Goal: Task Accomplishment & Management: Manage account settings

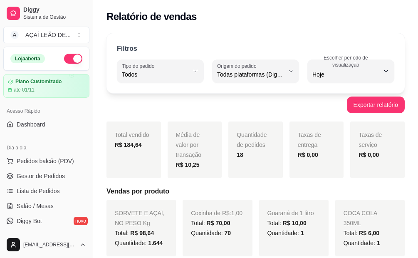
select select "ALL"
select select "0"
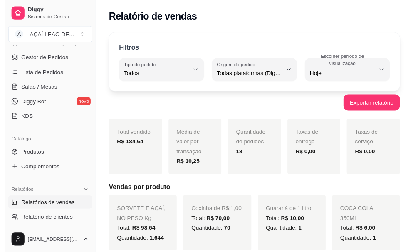
scroll to position [42, 0]
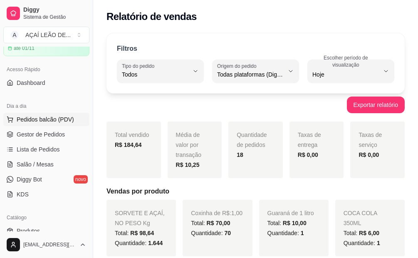
click at [54, 116] on span "Pedidos balcão (PDV)" at bounding box center [45, 119] width 57 height 8
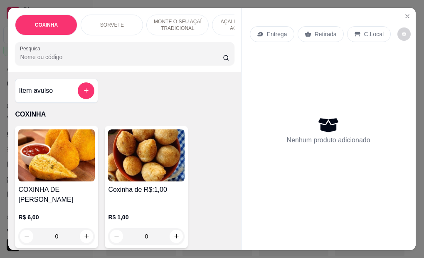
click at [151, 190] on h4 "Coxinha de R$:1,00" at bounding box center [146, 190] width 77 height 10
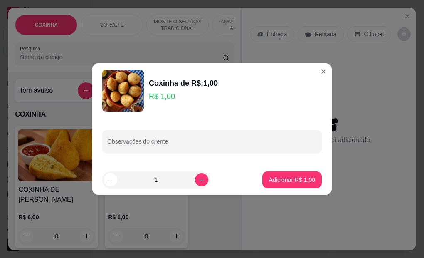
click at [154, 188] on footer "1 Adicionar R$ 1,00" at bounding box center [212, 180] width 240 height 30
click at [156, 185] on input "1" at bounding box center [156, 179] width 78 height 17
type input "6"
click at [291, 186] on button "Adicionar R$ 6,00" at bounding box center [292, 180] width 58 height 16
type input "6"
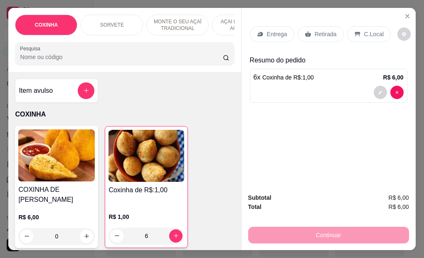
click at [315, 35] on p "Retirada" at bounding box center [326, 34] width 22 height 8
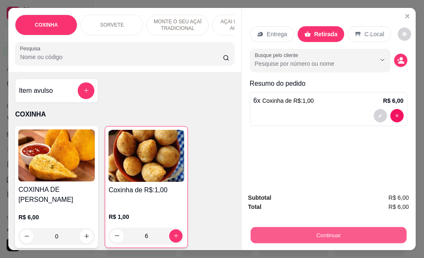
click at [333, 236] on button "Continuar" at bounding box center [328, 235] width 156 height 16
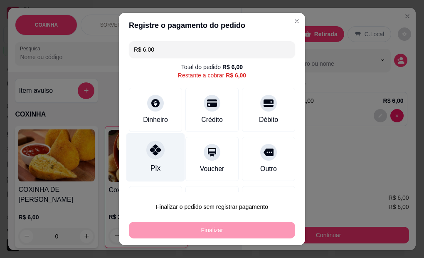
click at [152, 168] on div "Pix" at bounding box center [156, 168] width 10 height 11
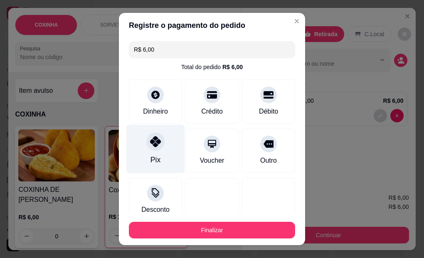
type input "R$ 0,00"
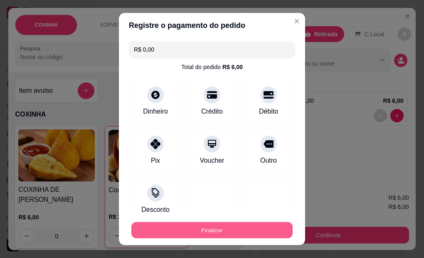
click at [208, 230] on button "Finalizar" at bounding box center [211, 230] width 161 height 16
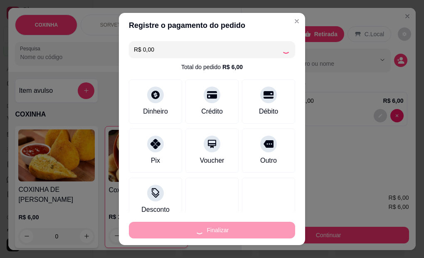
type input "0"
type input "-R$ 6,00"
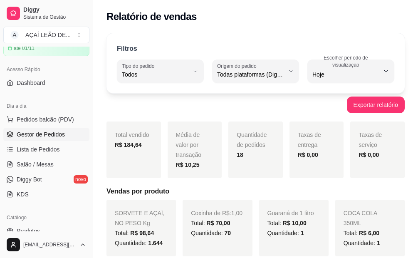
click at [43, 136] on span "Gestor de Pedidos" at bounding box center [41, 134] width 48 height 8
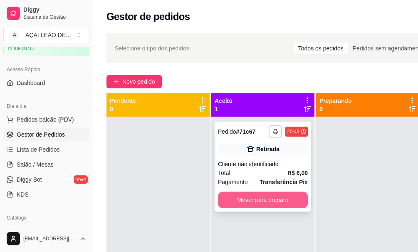
click at [248, 196] on button "Mover para preparo" at bounding box center [263, 199] width 90 height 17
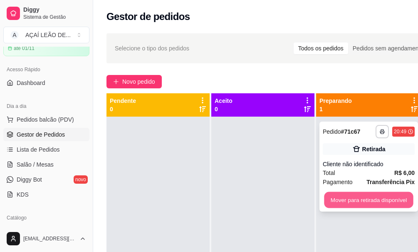
click at [356, 198] on button "Mover para retirada disponível" at bounding box center [368, 200] width 89 height 16
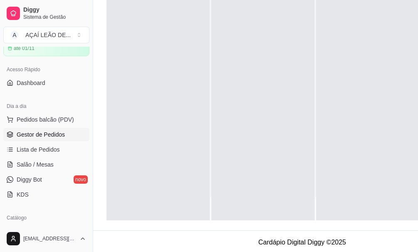
scroll to position [30, 33]
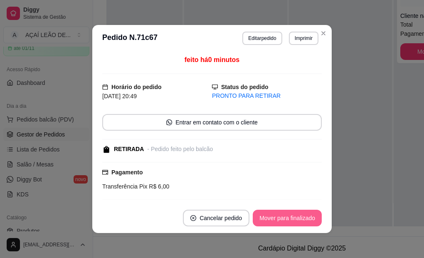
click at [285, 218] on button "Mover para finalizado" at bounding box center [287, 218] width 69 height 17
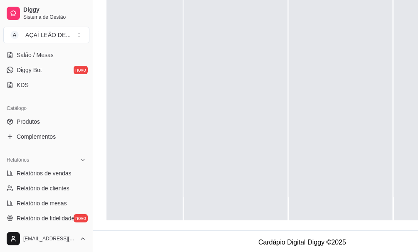
scroll to position [166, 0]
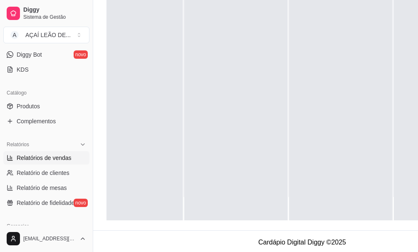
click at [50, 161] on span "Relatórios de vendas" at bounding box center [44, 158] width 55 height 8
select select "ALL"
select select "0"
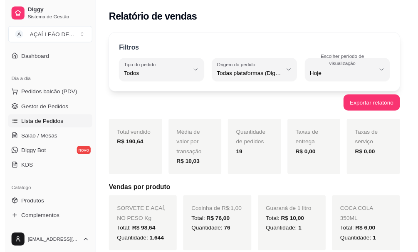
scroll to position [42, 0]
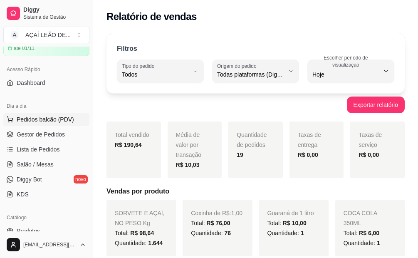
drag, startPoint x: 58, startPoint y: 116, endPoint x: 68, endPoint y: 120, distance: 10.7
click at [66, 119] on span "Pedidos balcão (PDV)" at bounding box center [45, 119] width 57 height 8
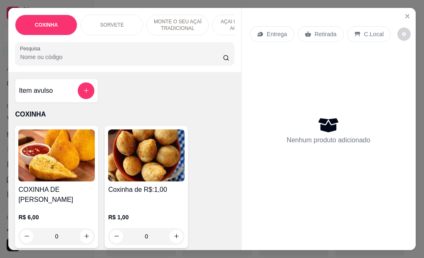
click at [156, 186] on div "Coxinha de R$:1,00 R$ 1,00 0" at bounding box center [146, 187] width 83 height 122
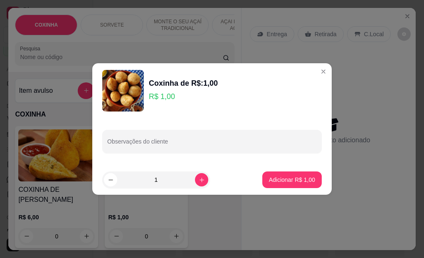
click at [162, 182] on input "1" at bounding box center [156, 179] width 78 height 17
type input "6"
click at [289, 175] on button "Adicionar R$ 6,00" at bounding box center [292, 180] width 58 height 16
type input "6"
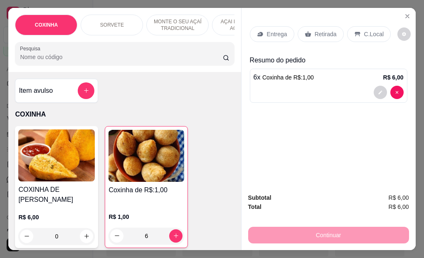
click at [320, 30] on p "Retirada" at bounding box center [326, 34] width 22 height 8
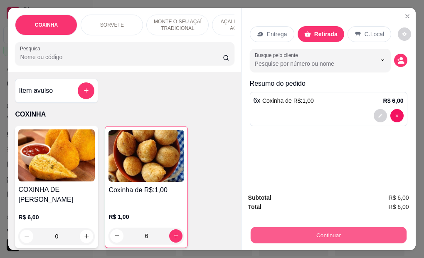
click at [310, 233] on button "Continuar" at bounding box center [328, 235] width 156 height 16
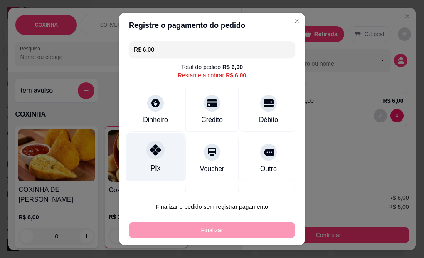
click at [151, 163] on div "Pix" at bounding box center [156, 168] width 10 height 11
type input "R$ 0,00"
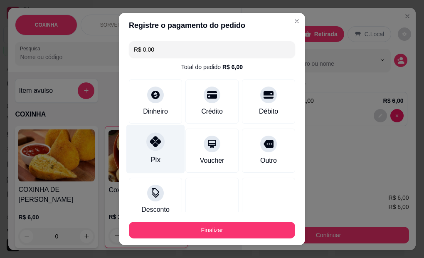
click at [151, 151] on div "Pix" at bounding box center [155, 149] width 59 height 49
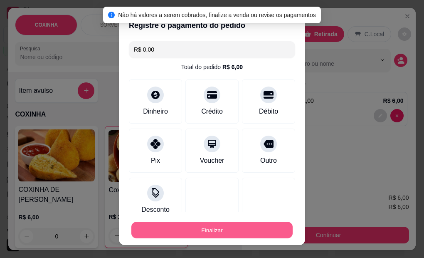
click at [201, 234] on button "Finalizar" at bounding box center [211, 230] width 161 height 16
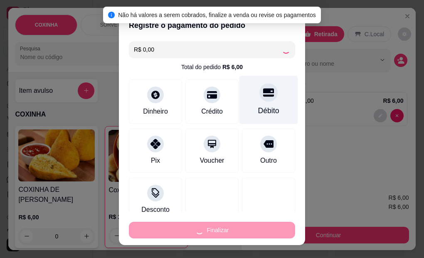
type input "0"
type input "-R$ 6,00"
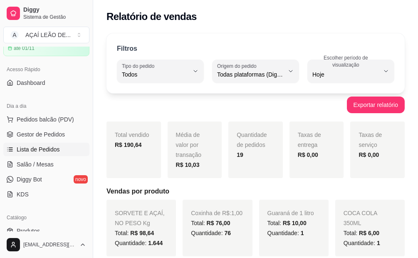
click at [42, 152] on span "Lista de Pedidos" at bounding box center [38, 149] width 43 height 8
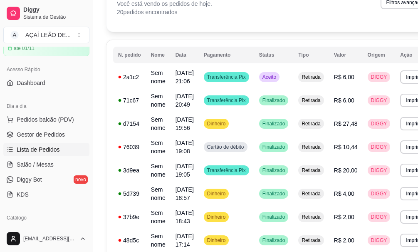
scroll to position [42, 0]
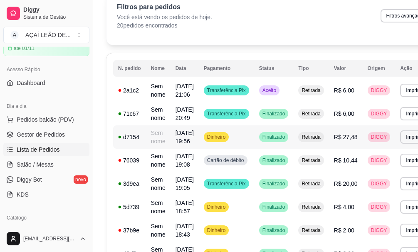
click at [342, 138] on span "R$ 27,48" at bounding box center [346, 137] width 24 height 7
click at [68, 115] on span "Pedidos balcão (PDV)" at bounding box center [45, 119] width 57 height 8
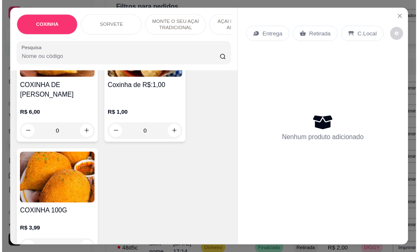
scroll to position [125, 0]
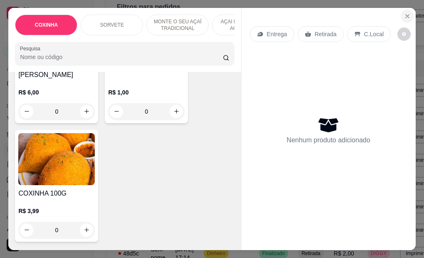
click at [408, 13] on button "Close" at bounding box center [407, 16] width 13 height 13
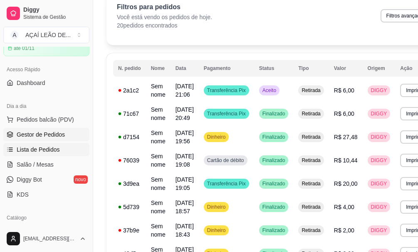
click at [43, 135] on span "Gestor de Pedidos" at bounding box center [41, 134] width 48 height 8
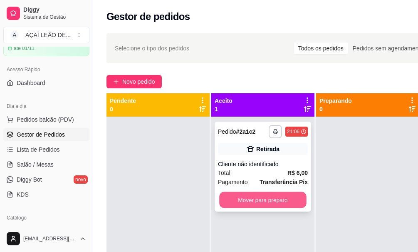
click at [232, 193] on button "Mover para preparo" at bounding box center [262, 200] width 87 height 16
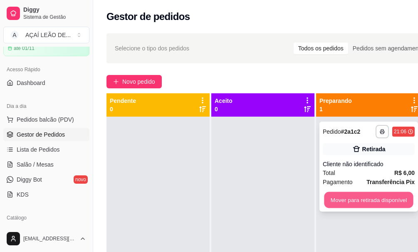
click at [361, 202] on button "Mover para retirada disponível" at bounding box center [368, 200] width 89 height 16
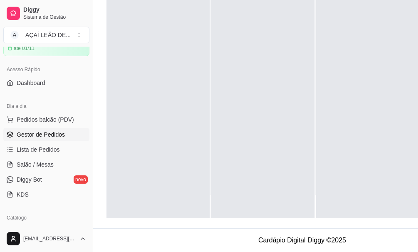
scroll to position [30, 33]
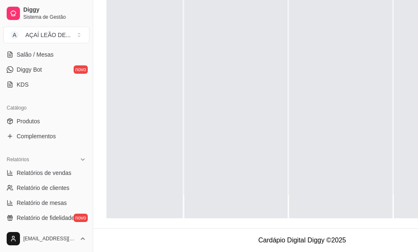
scroll to position [166, 0]
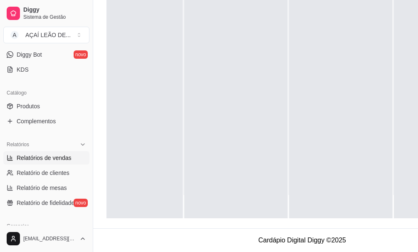
click at [49, 156] on span "Relatórios de vendas" at bounding box center [44, 158] width 55 height 8
select select "ALL"
select select "0"
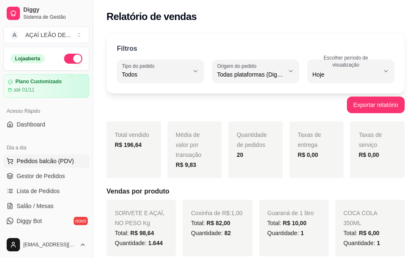
click at [34, 166] on button "Pedidos balcão (PDV)" at bounding box center [46, 160] width 86 height 13
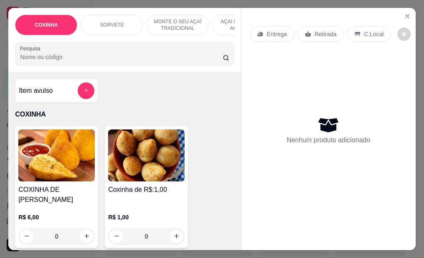
click at [154, 237] on input "0" at bounding box center [146, 236] width 47 height 17
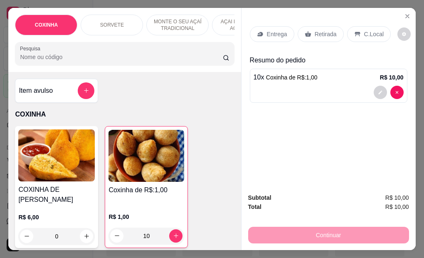
type input "10"
click at [315, 32] on p "Retirada" at bounding box center [326, 34] width 22 height 8
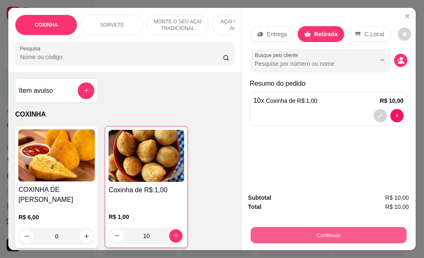
click at [330, 237] on button "Continuar" at bounding box center [328, 235] width 156 height 16
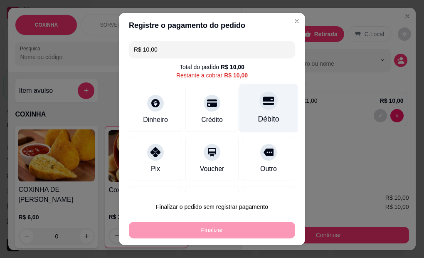
click at [253, 113] on div "Débito" at bounding box center [269, 108] width 59 height 49
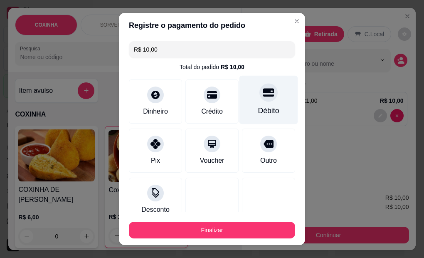
type input "R$ 0,00"
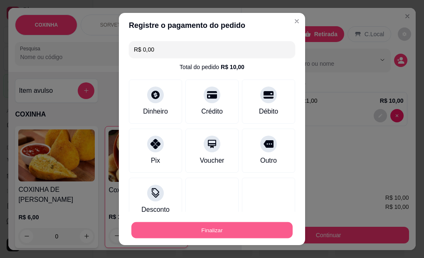
click at [240, 226] on button "Finalizar" at bounding box center [211, 230] width 161 height 16
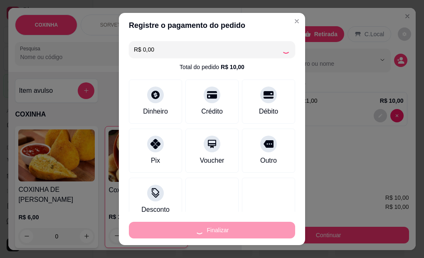
type input "0"
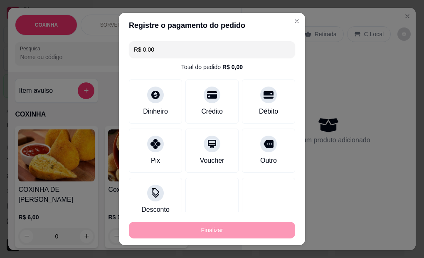
type input "-R$ 10,00"
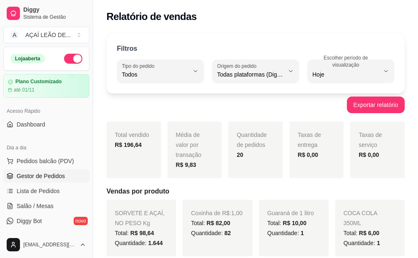
click at [46, 178] on span "Gestor de Pedidos" at bounding box center [41, 176] width 48 height 8
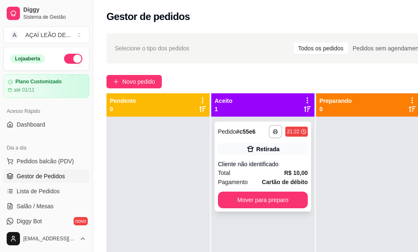
click at [246, 186] on span "Pagamento" at bounding box center [233, 181] width 30 height 9
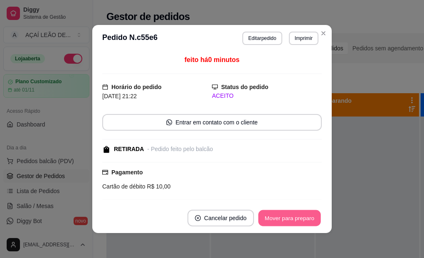
click at [268, 216] on button "Mover para preparo" at bounding box center [289, 218] width 62 height 16
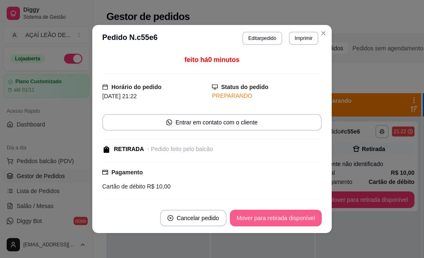
click at [268, 216] on button "Mover para retirada disponível" at bounding box center [276, 218] width 92 height 17
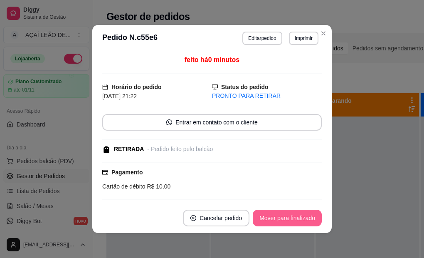
click at [268, 216] on button "Mover para finalizado" at bounding box center [287, 218] width 69 height 17
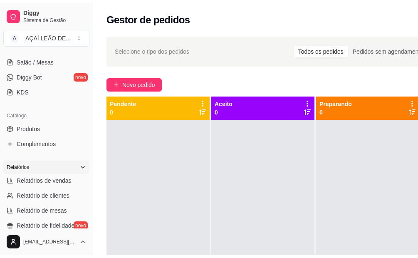
scroll to position [166, 0]
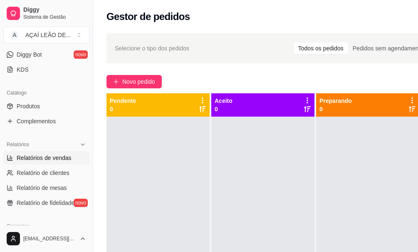
click at [55, 154] on span "Relatórios de vendas" at bounding box center [44, 158] width 55 height 8
select select "ALL"
select select "0"
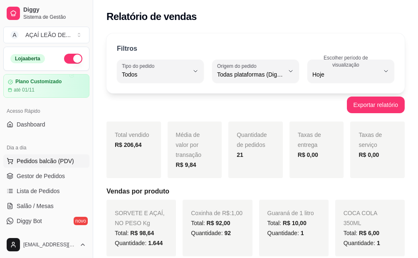
drag, startPoint x: 56, startPoint y: 159, endPoint x: 74, endPoint y: 160, distance: 17.9
click at [57, 160] on span "Pedidos balcão (PDV)" at bounding box center [45, 161] width 57 height 8
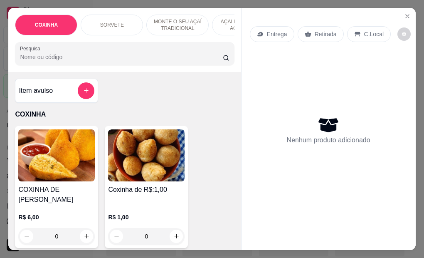
click at [154, 234] on input "0" at bounding box center [146, 236] width 47 height 17
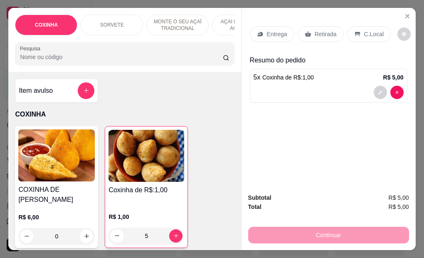
type input "5"
click at [323, 26] on div "Retirada" at bounding box center [321, 34] width 46 height 16
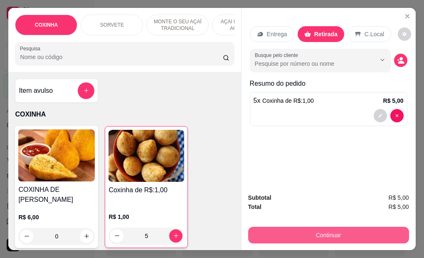
click at [303, 227] on button "Continuar" at bounding box center [328, 235] width 161 height 17
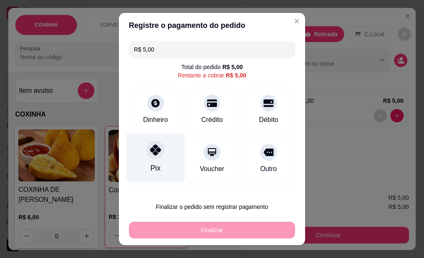
click at [156, 158] on div "Pix" at bounding box center [155, 157] width 59 height 49
type input "R$ 0,00"
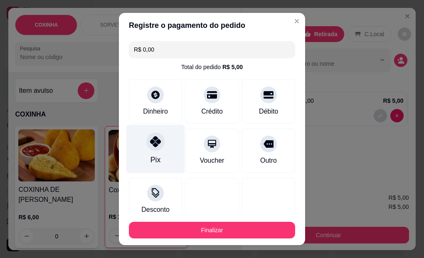
click at [146, 150] on div "Pix" at bounding box center [155, 149] width 59 height 49
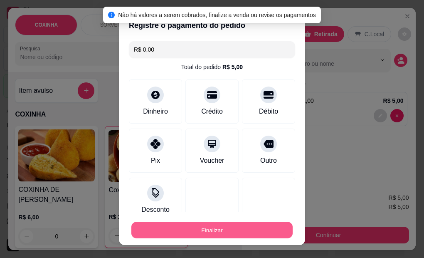
click at [204, 232] on button "Finalizar" at bounding box center [211, 230] width 161 height 16
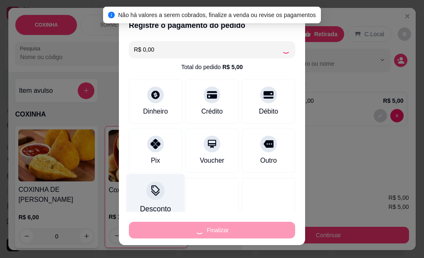
type input "0"
type input "-R$ 5,00"
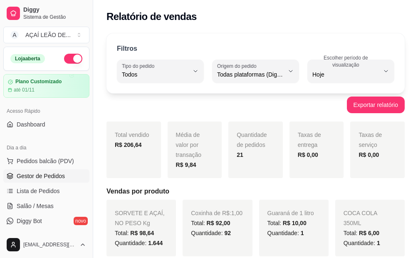
click at [52, 177] on span "Gestor de Pedidos" at bounding box center [41, 176] width 48 height 8
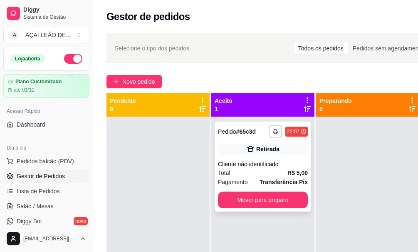
click at [258, 187] on div "**********" at bounding box center [263, 166] width 97 height 90
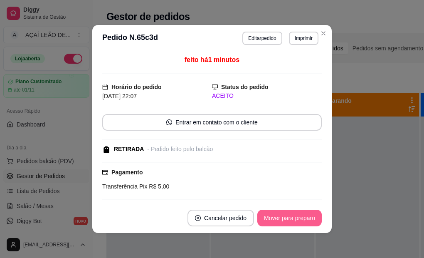
click at [268, 215] on button "Mover para preparo" at bounding box center [290, 218] width 64 height 17
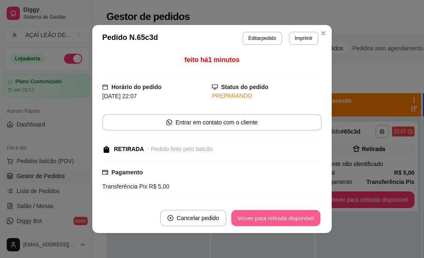
click at [268, 215] on button "Mover para retirada disponível" at bounding box center [275, 218] width 89 height 16
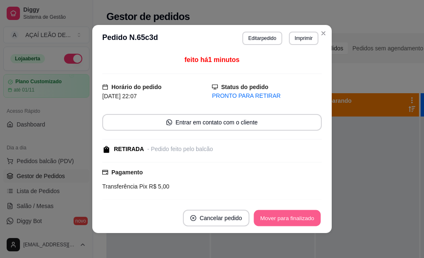
click at [268, 215] on button "Mover para finalizado" at bounding box center [287, 218] width 67 height 16
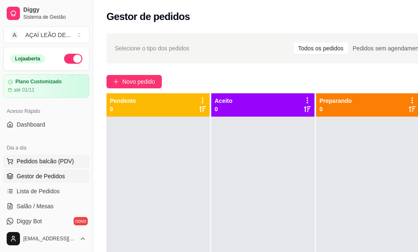
click at [32, 160] on span "Pedidos balcão (PDV)" at bounding box center [45, 161] width 57 height 8
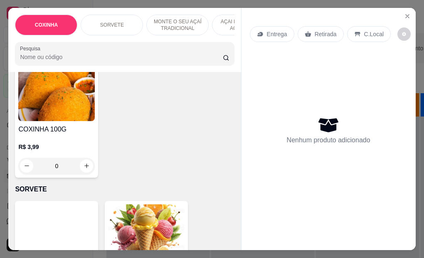
scroll to position [208, 0]
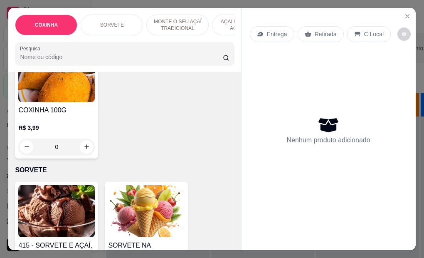
click at [32, 203] on img at bounding box center [56, 211] width 77 height 52
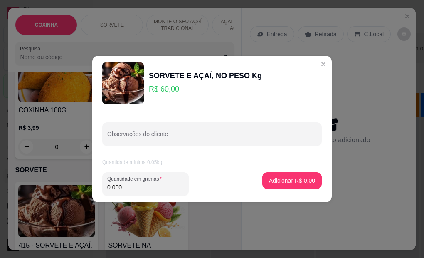
click at [134, 187] on input "0.000" at bounding box center [145, 187] width 77 height 8
type input "0.172"
click at [272, 178] on p "Adicionar R$ 10,32" at bounding box center [291, 180] width 48 height 8
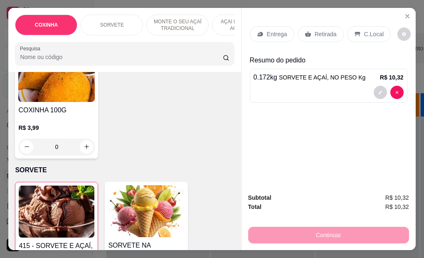
click at [65, 203] on img at bounding box center [57, 212] width 76 height 52
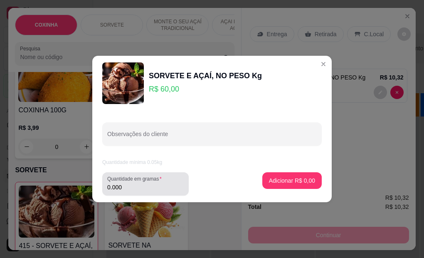
click at [129, 187] on input "0.000" at bounding box center [145, 187] width 77 height 8
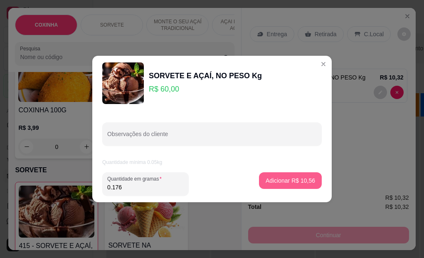
type input "0.176"
click at [296, 177] on p "Adicionar R$ 10,56" at bounding box center [291, 180] width 48 height 8
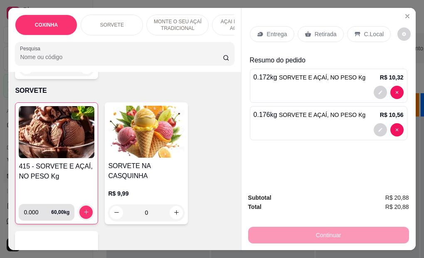
scroll to position [291, 0]
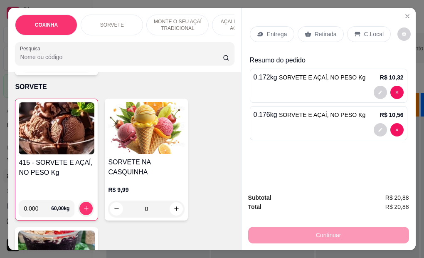
click at [64, 138] on img at bounding box center [57, 128] width 76 height 52
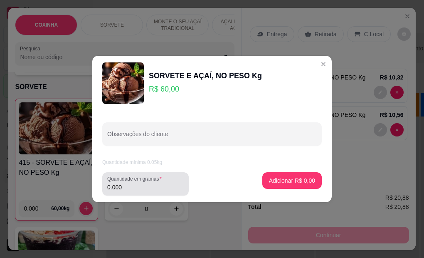
click at [129, 189] on input "0.000" at bounding box center [145, 187] width 77 height 8
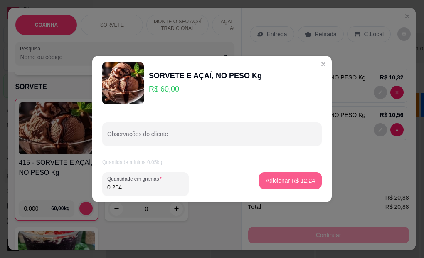
type input "0.204"
click at [295, 179] on p "Adicionar R$ 12,24" at bounding box center [291, 180] width 48 height 8
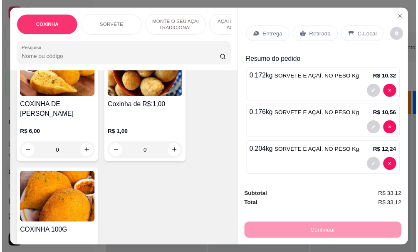
scroll to position [42, 0]
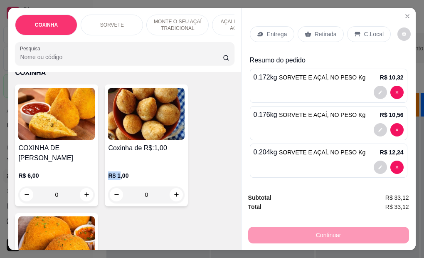
drag, startPoint x: 106, startPoint y: 159, endPoint x: 125, endPoint y: 156, distance: 19.3
click at [125, 163] on div "R$ 1,00 0" at bounding box center [146, 183] width 77 height 40
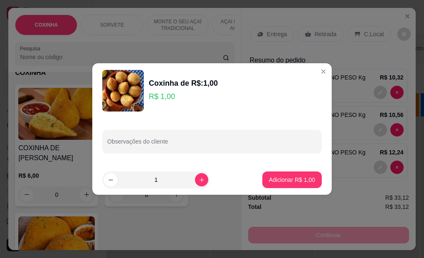
drag, startPoint x: 125, startPoint y: 156, endPoint x: 166, endPoint y: 178, distance: 46.0
click at [166, 178] on input "1" at bounding box center [156, 179] width 78 height 17
type input "7"
click at [275, 187] on button "Adicionar R$ 7,00" at bounding box center [292, 179] width 59 height 17
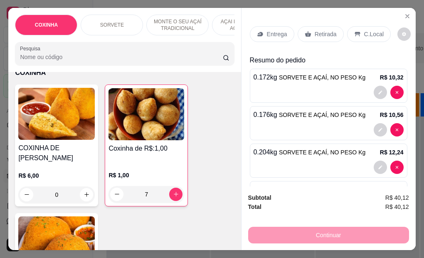
type input "7"
click at [326, 30] on p "Retirada" at bounding box center [326, 34] width 22 height 8
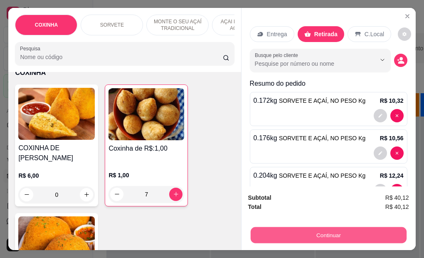
click at [303, 238] on button "Continuar" at bounding box center [328, 235] width 156 height 16
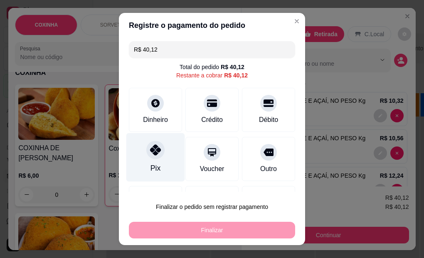
click at [158, 169] on div "Pix" at bounding box center [155, 157] width 59 height 49
type input "R$ 0,00"
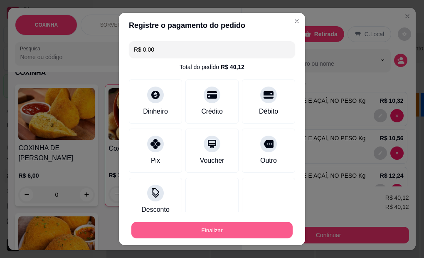
click at [190, 232] on button "Finalizar" at bounding box center [211, 230] width 161 height 16
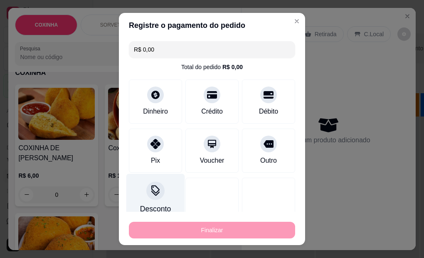
type input "0"
type input "-R$ 40,12"
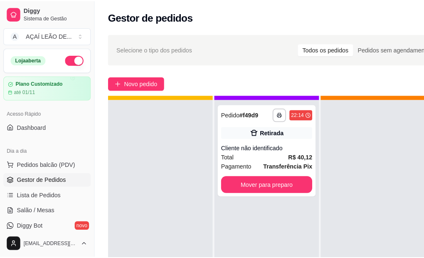
scroll to position [30, 0]
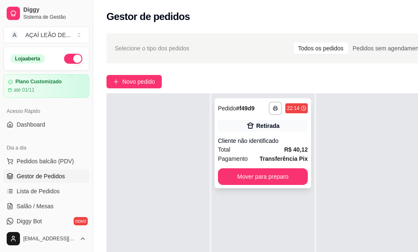
click at [232, 159] on div "**********" at bounding box center [263, 143] width 97 height 90
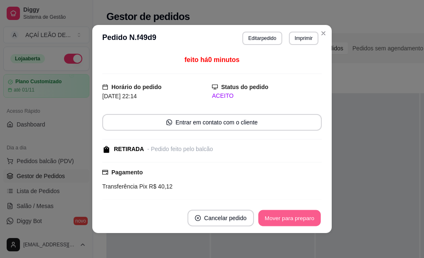
click at [290, 217] on button "Mover para preparo" at bounding box center [289, 218] width 62 height 16
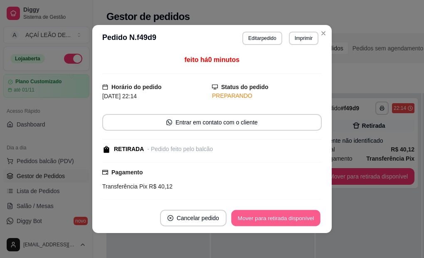
click at [290, 217] on button "Mover para retirada disponível" at bounding box center [275, 218] width 89 height 16
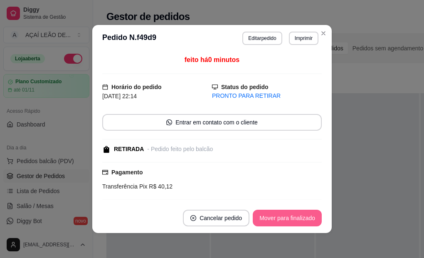
click at [286, 217] on button "Mover para finalizado" at bounding box center [287, 218] width 69 height 17
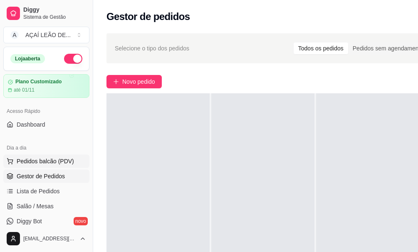
click at [48, 161] on span "Pedidos balcão (PDV)" at bounding box center [45, 161] width 57 height 8
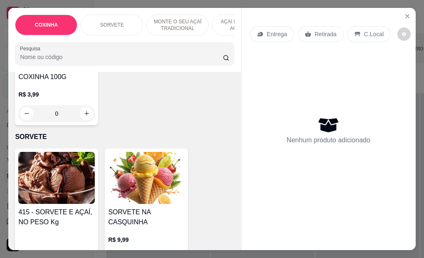
scroll to position [250, 0]
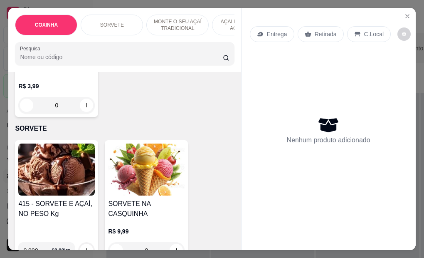
click at [58, 178] on img at bounding box center [56, 170] width 77 height 52
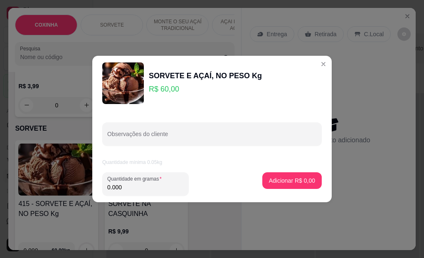
click at [129, 185] on input "0.000" at bounding box center [145, 187] width 77 height 8
type input "0.220"
click at [277, 186] on button "Adicionar R$ 13,20" at bounding box center [290, 181] width 61 height 16
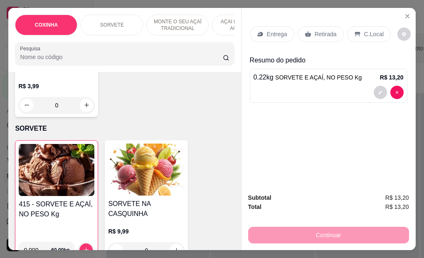
click at [320, 30] on p "Retirada" at bounding box center [326, 34] width 22 height 8
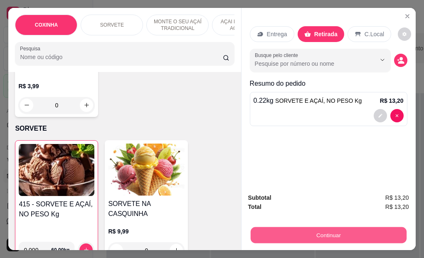
click at [329, 233] on button "Continuar" at bounding box center [328, 235] width 156 height 16
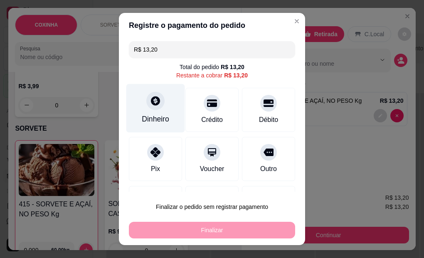
click at [143, 121] on div "Dinheiro" at bounding box center [155, 119] width 27 height 11
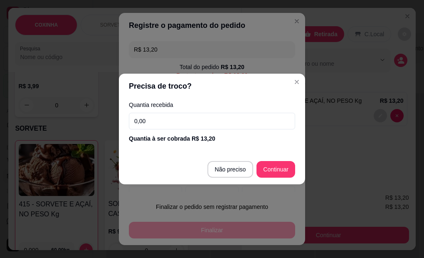
click at [179, 120] on input "0,00" at bounding box center [212, 121] width 166 height 17
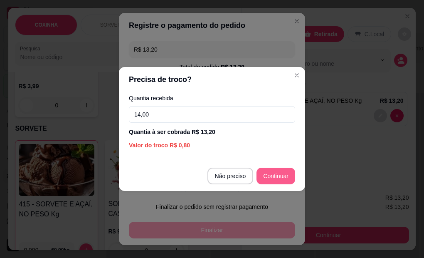
type input "14,00"
type input "R$ 0,00"
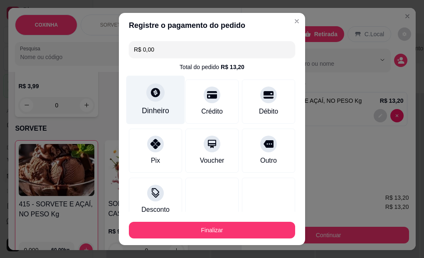
click at [156, 115] on div "Dinheiro" at bounding box center [155, 110] width 27 height 11
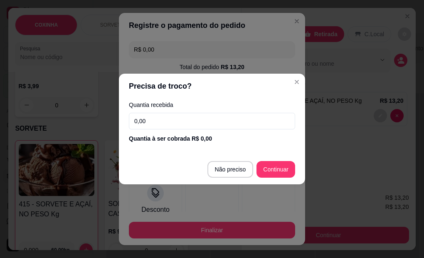
click at [236, 121] on input "0,00" at bounding box center [212, 121] width 166 height 17
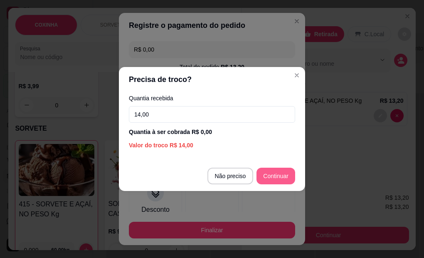
type input "14,00"
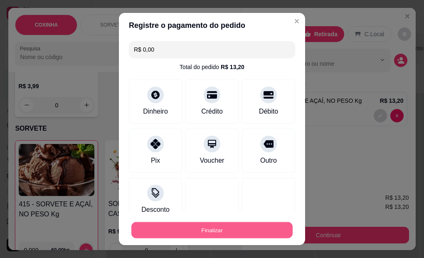
click at [250, 225] on button "Finalizar" at bounding box center [211, 230] width 161 height 16
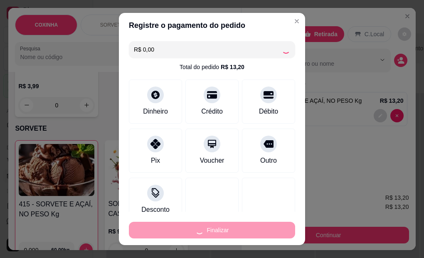
type input "-R$ 13,20"
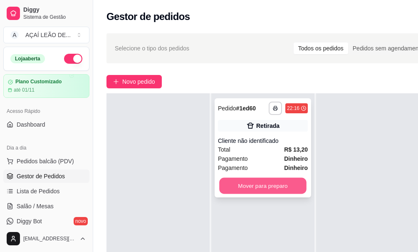
click at [250, 185] on button "Mover para preparo" at bounding box center [262, 186] width 87 height 16
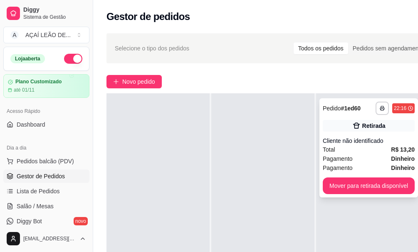
drag, startPoint x: 351, startPoint y: 160, endPoint x: 351, endPoint y: 167, distance: 7.1
click at [351, 167] on div "**********" at bounding box center [369, 147] width 99 height 99
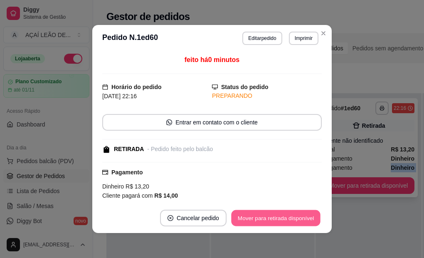
click at [302, 223] on button "Mover para retirada disponível" at bounding box center [275, 218] width 89 height 16
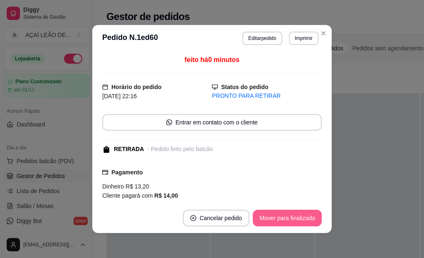
click at [302, 223] on button "Mover para finalizado" at bounding box center [287, 218] width 69 height 17
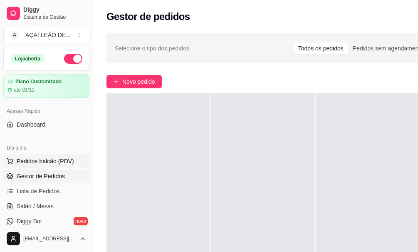
click at [32, 157] on span "Pedidos balcão (PDV)" at bounding box center [45, 161] width 57 height 8
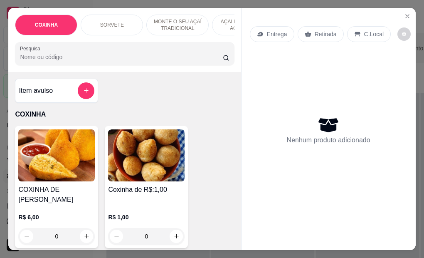
click at [151, 175] on img at bounding box center [146, 155] width 77 height 52
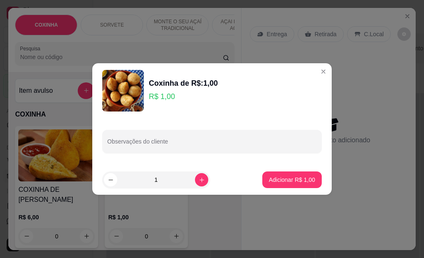
click at [156, 178] on input "1" at bounding box center [156, 179] width 78 height 17
type input "7"
click at [280, 181] on p "Adicionar R$ 7,00" at bounding box center [292, 180] width 45 height 8
type input "7"
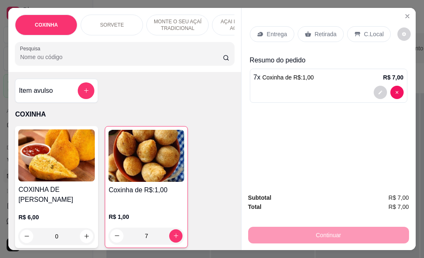
click at [333, 34] on div "Retirada" at bounding box center [321, 34] width 46 height 16
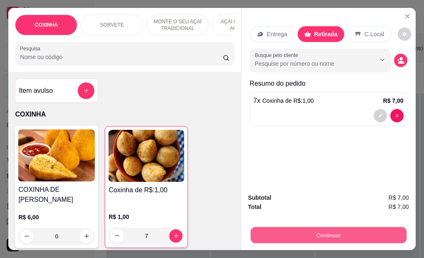
click at [340, 237] on button "Continuar" at bounding box center [328, 235] width 156 height 16
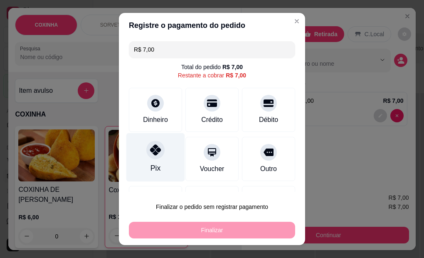
click at [146, 146] on div at bounding box center [155, 150] width 18 height 18
type input "R$ 0,00"
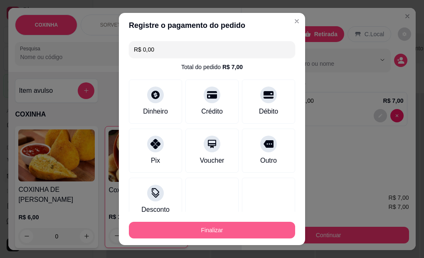
click at [229, 233] on button "Finalizar" at bounding box center [212, 230] width 166 height 17
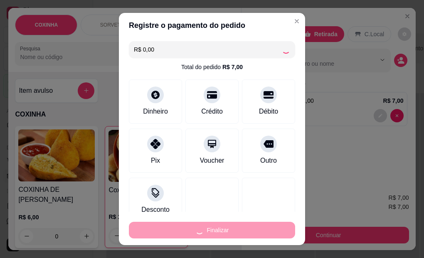
type input "0"
type input "-R$ 7,00"
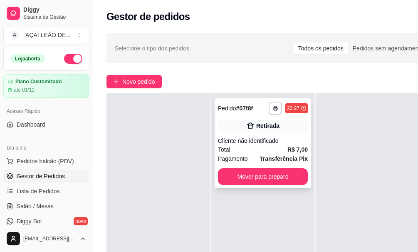
click at [254, 154] on div "Pagamento Transferência Pix" at bounding box center [263, 158] width 90 height 9
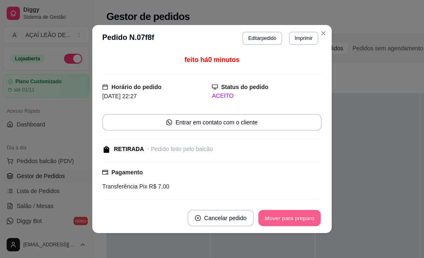
click at [271, 218] on button "Mover para preparo" at bounding box center [289, 218] width 62 height 16
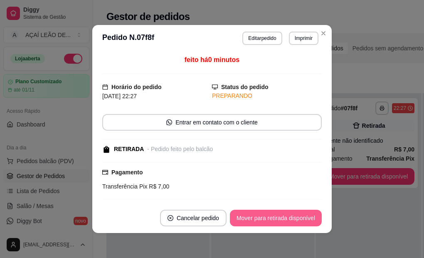
click at [271, 218] on button "Mover para retirada disponível" at bounding box center [276, 218] width 92 height 17
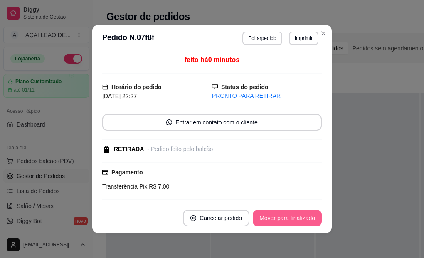
click at [271, 218] on button "Mover para finalizado" at bounding box center [287, 218] width 69 height 17
